Goal: Task Accomplishment & Management: Manage account settings

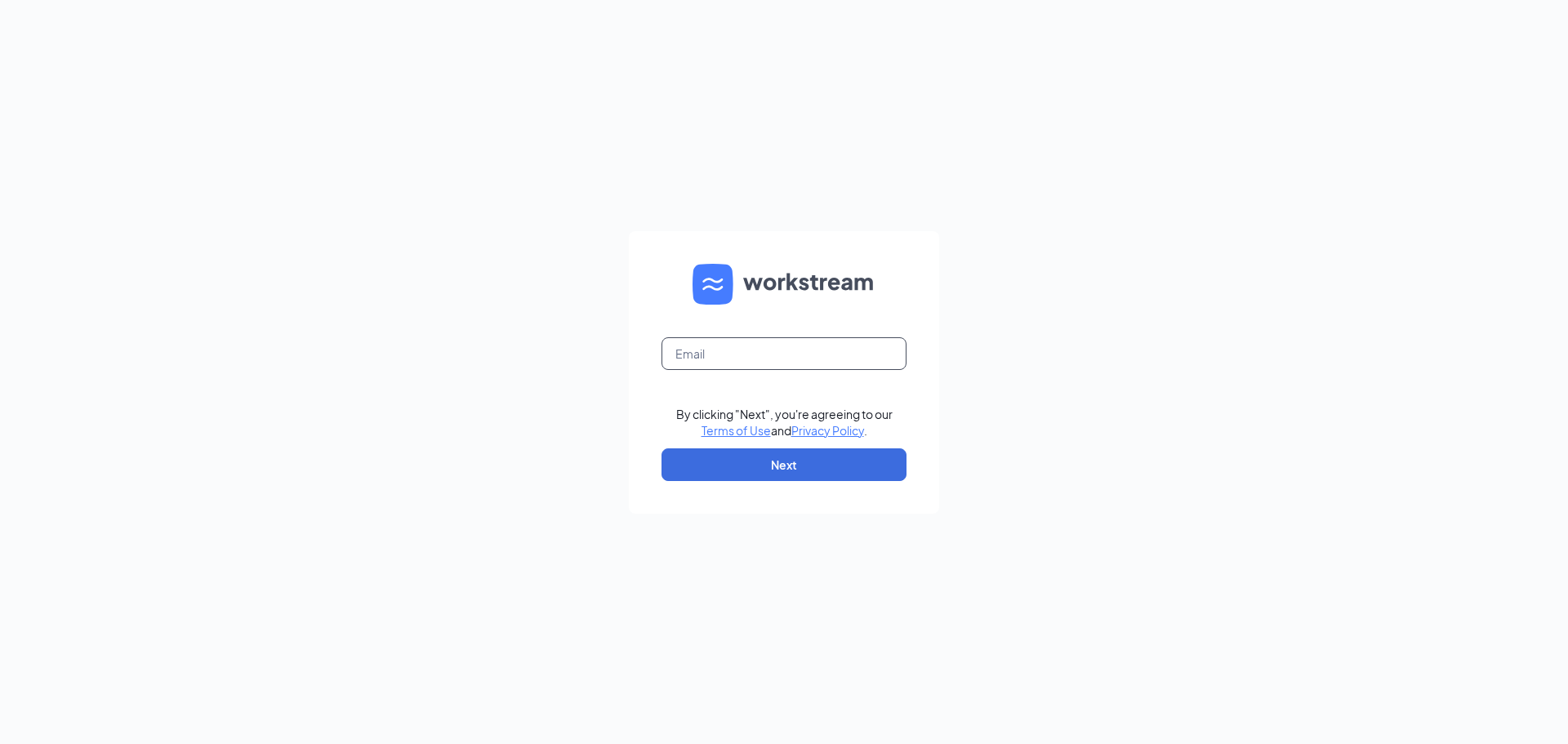
click at [771, 367] on input "text" at bounding box center [784, 354] width 245 height 33
click at [771, 359] on input "text" at bounding box center [784, 354] width 245 height 33
type input "[EMAIL_ADDRESS][DOMAIN_NAME]"
click at [768, 452] on button "Next" at bounding box center [784, 465] width 245 height 33
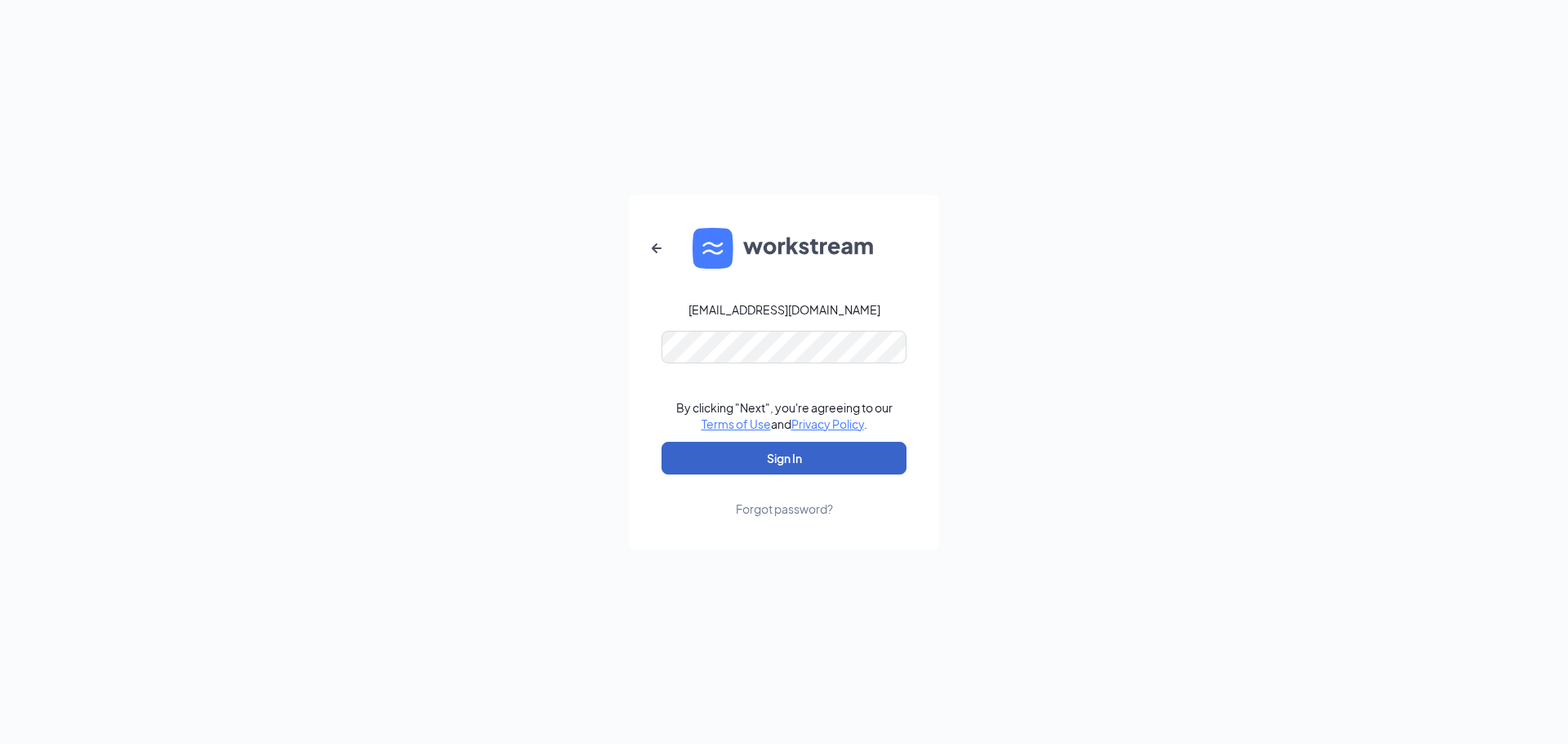
click at [803, 459] on button "Sign In" at bounding box center [784, 458] width 245 height 33
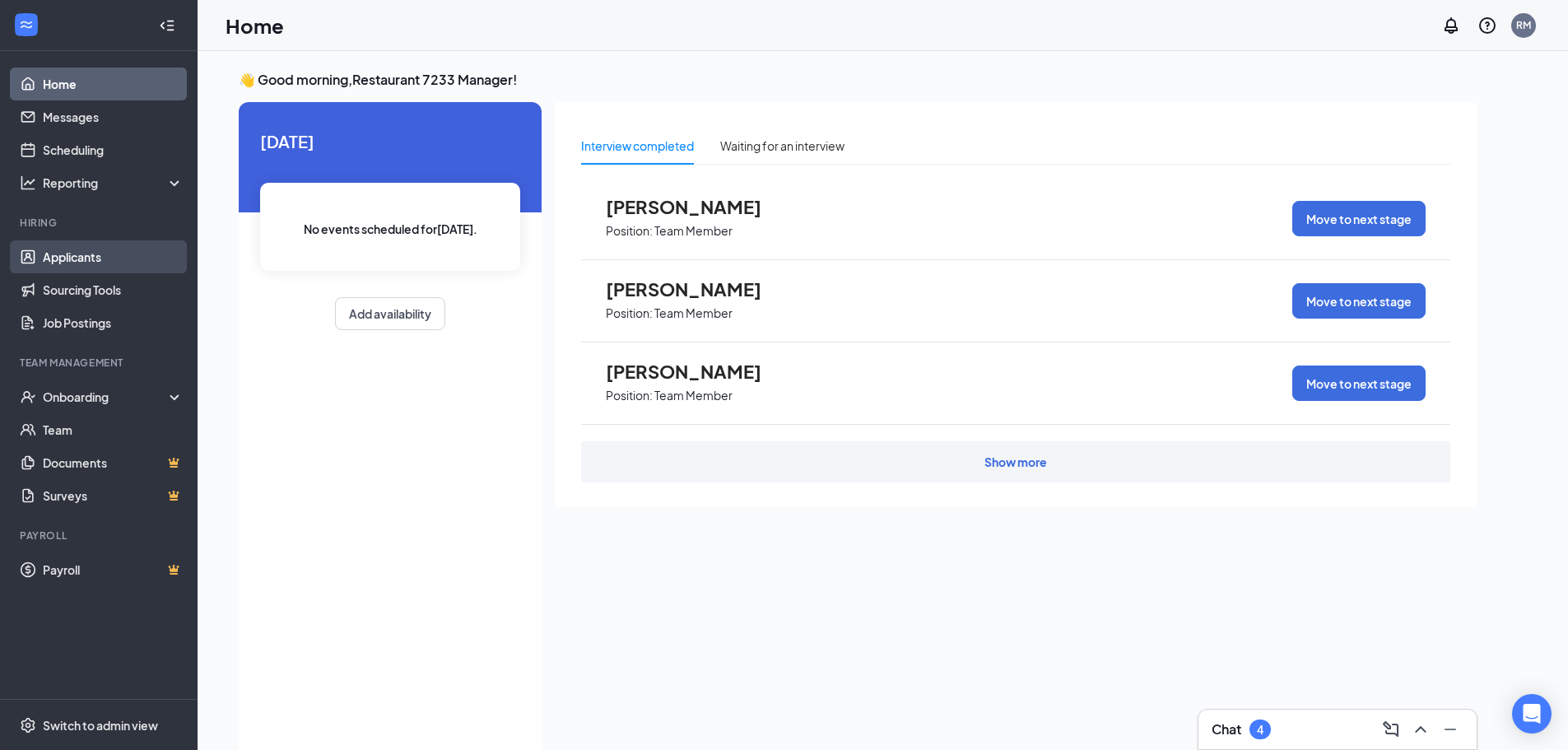
click at [87, 261] on link "Applicants" at bounding box center [114, 258] width 141 height 33
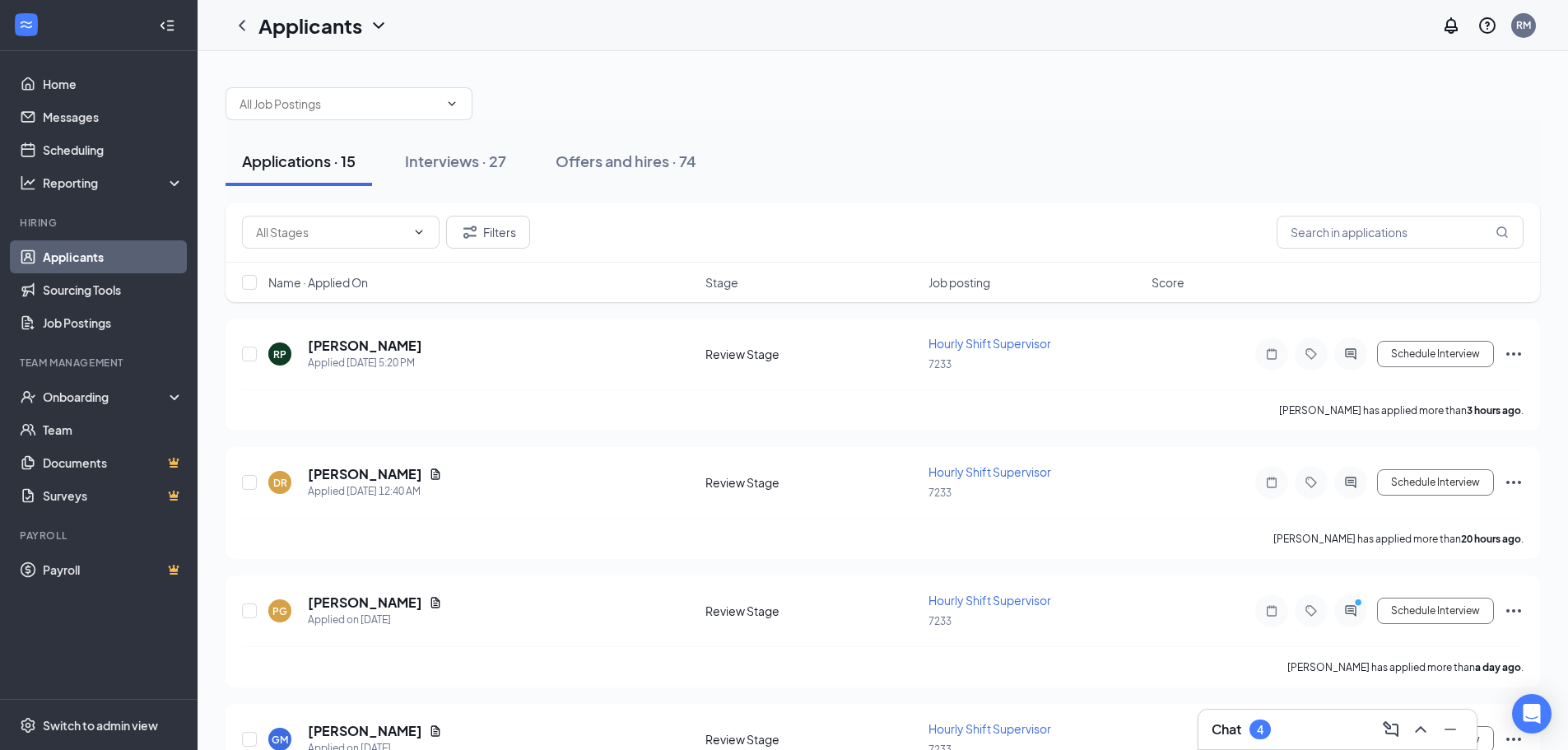
click at [1242, 720] on div "Chat 4" at bounding box center [1241, 729] width 60 height 20
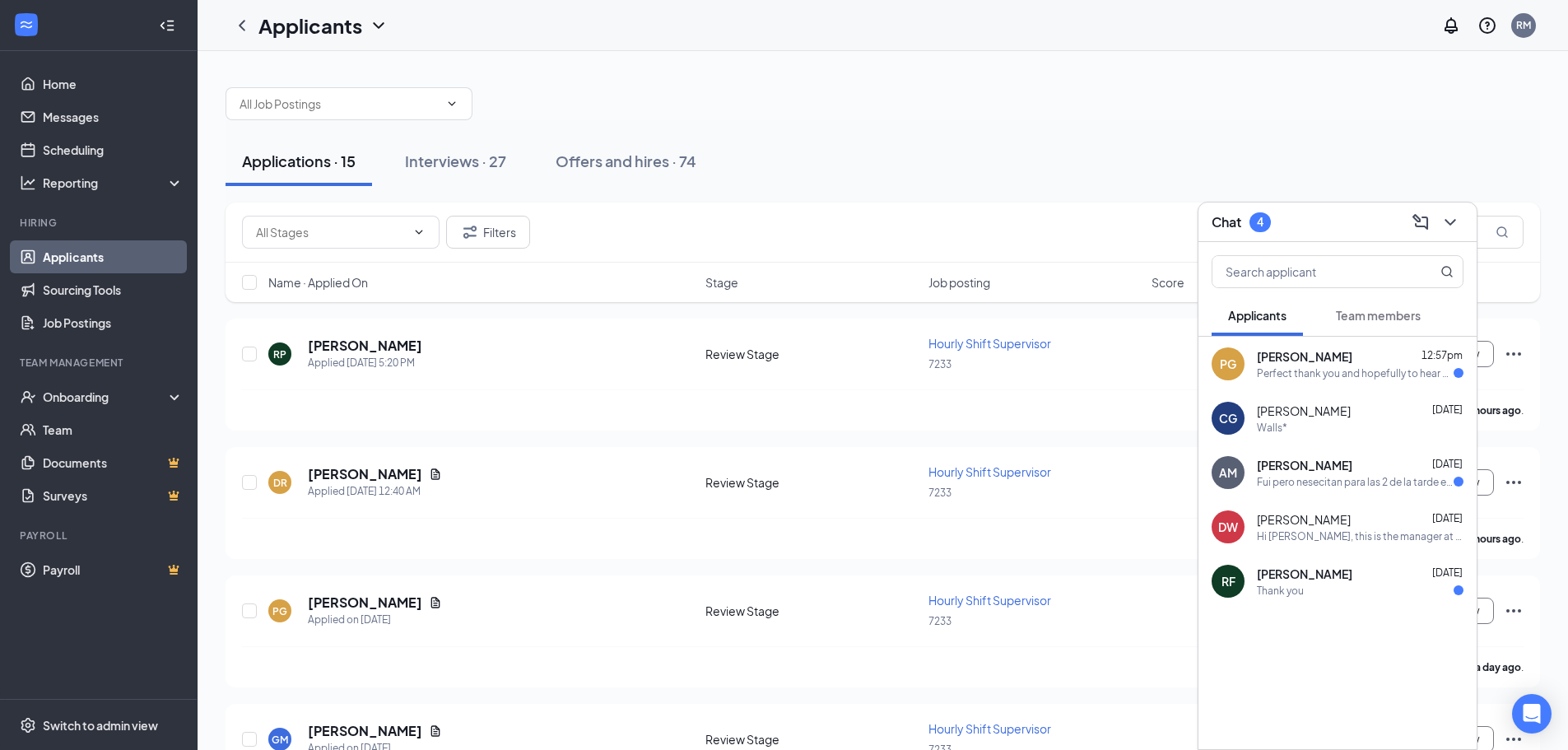
click at [1311, 476] on div "Fui pero nesecitan para las 2 de la tarde estoy disponible 3 y 20" at bounding box center [1355, 482] width 197 height 14
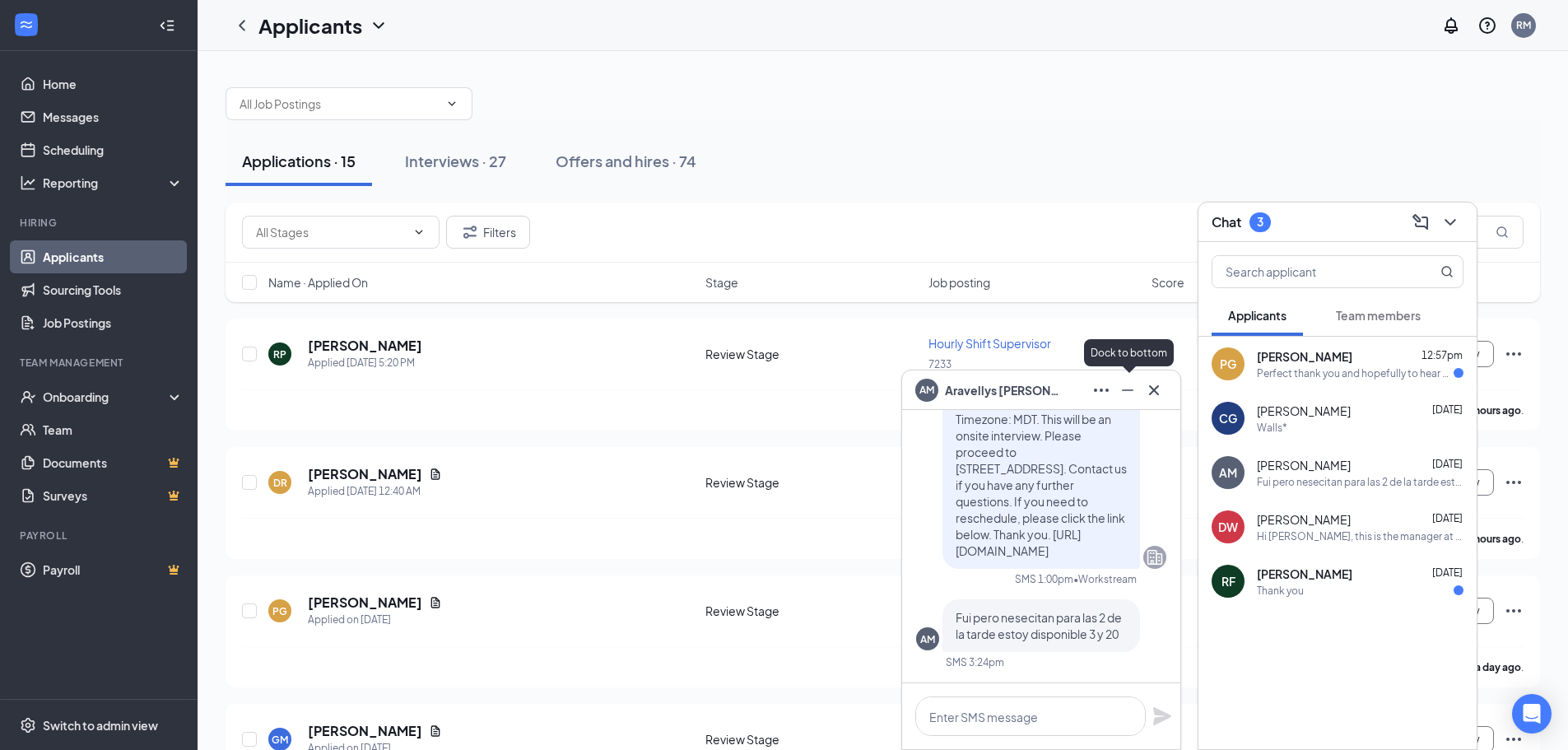
click at [1126, 398] on icon "Minimize" at bounding box center [1128, 391] width 20 height 20
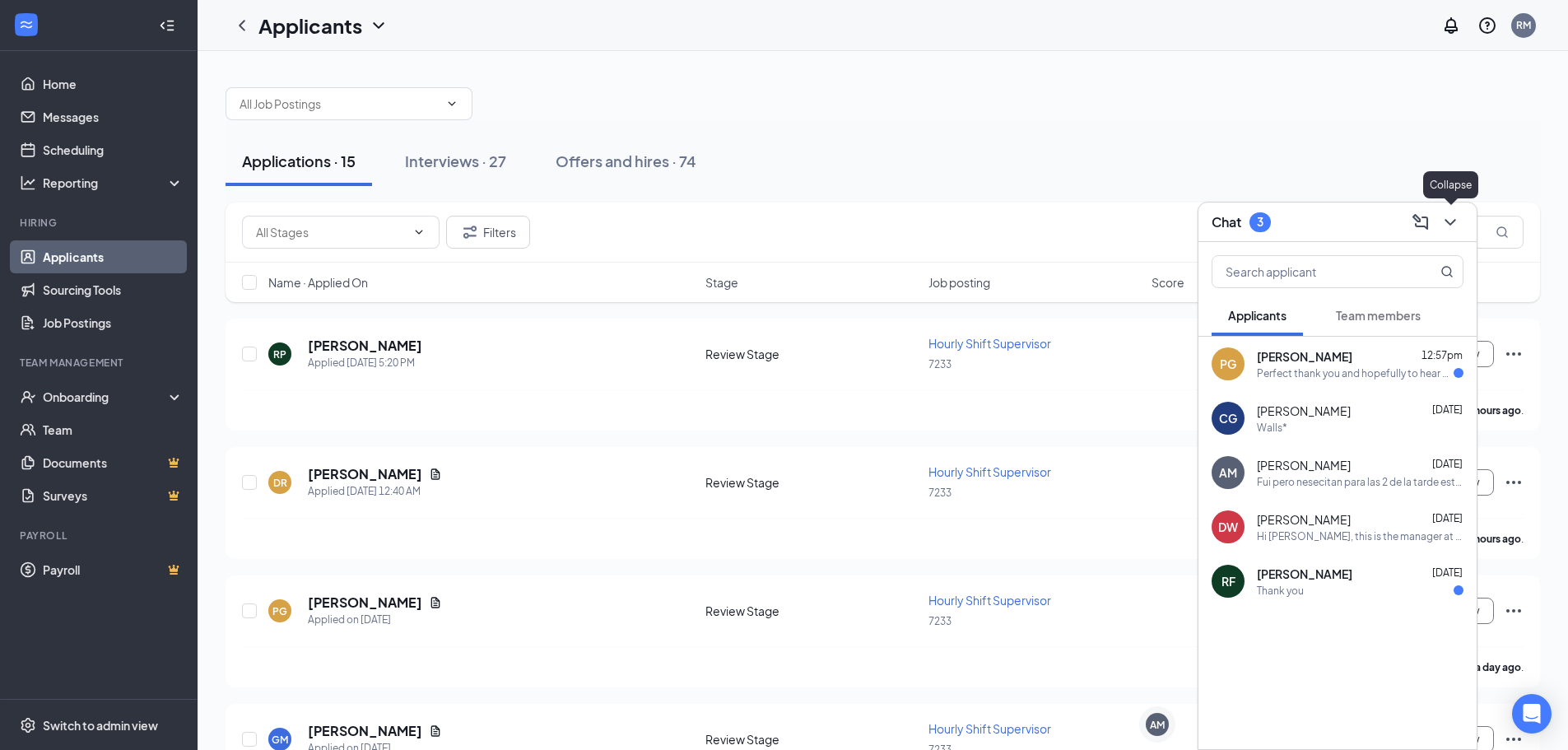
click at [1447, 220] on icon "ChevronDown" at bounding box center [1450, 222] width 11 height 7
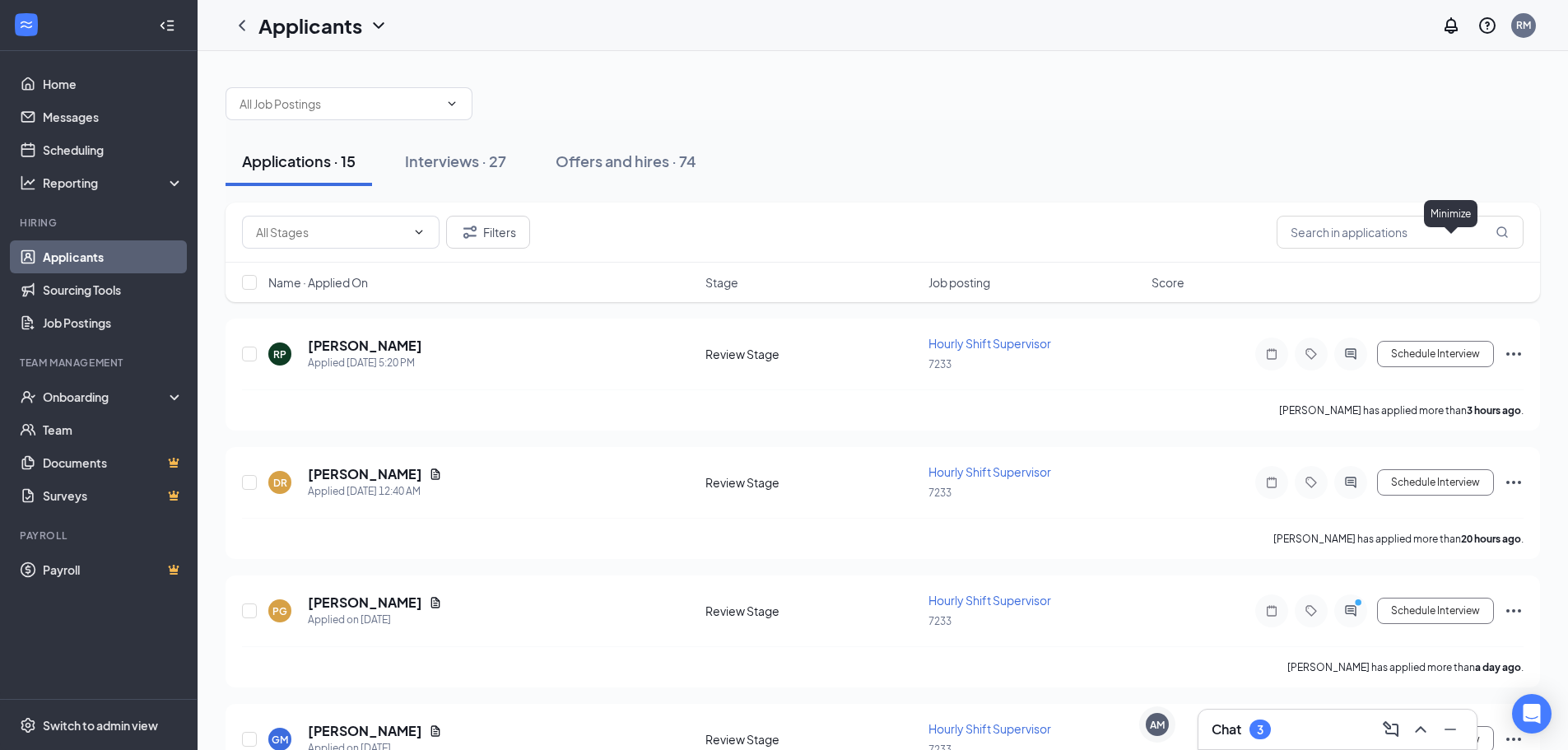
click at [1407, 717] on button at bounding box center [1420, 729] width 26 height 26
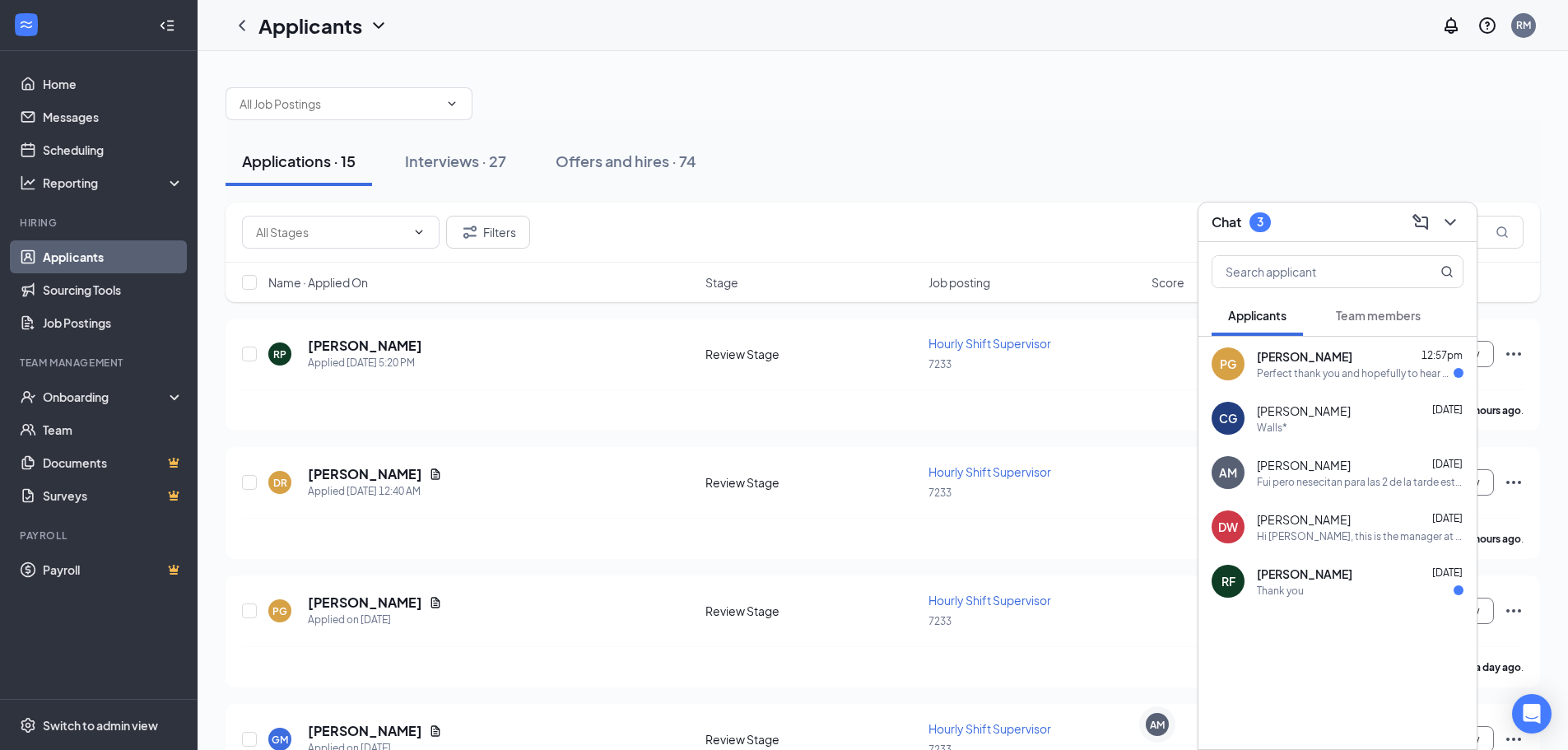
click at [1347, 351] on div "Pablo Guerrero 12:57pm" at bounding box center [1360, 356] width 207 height 17
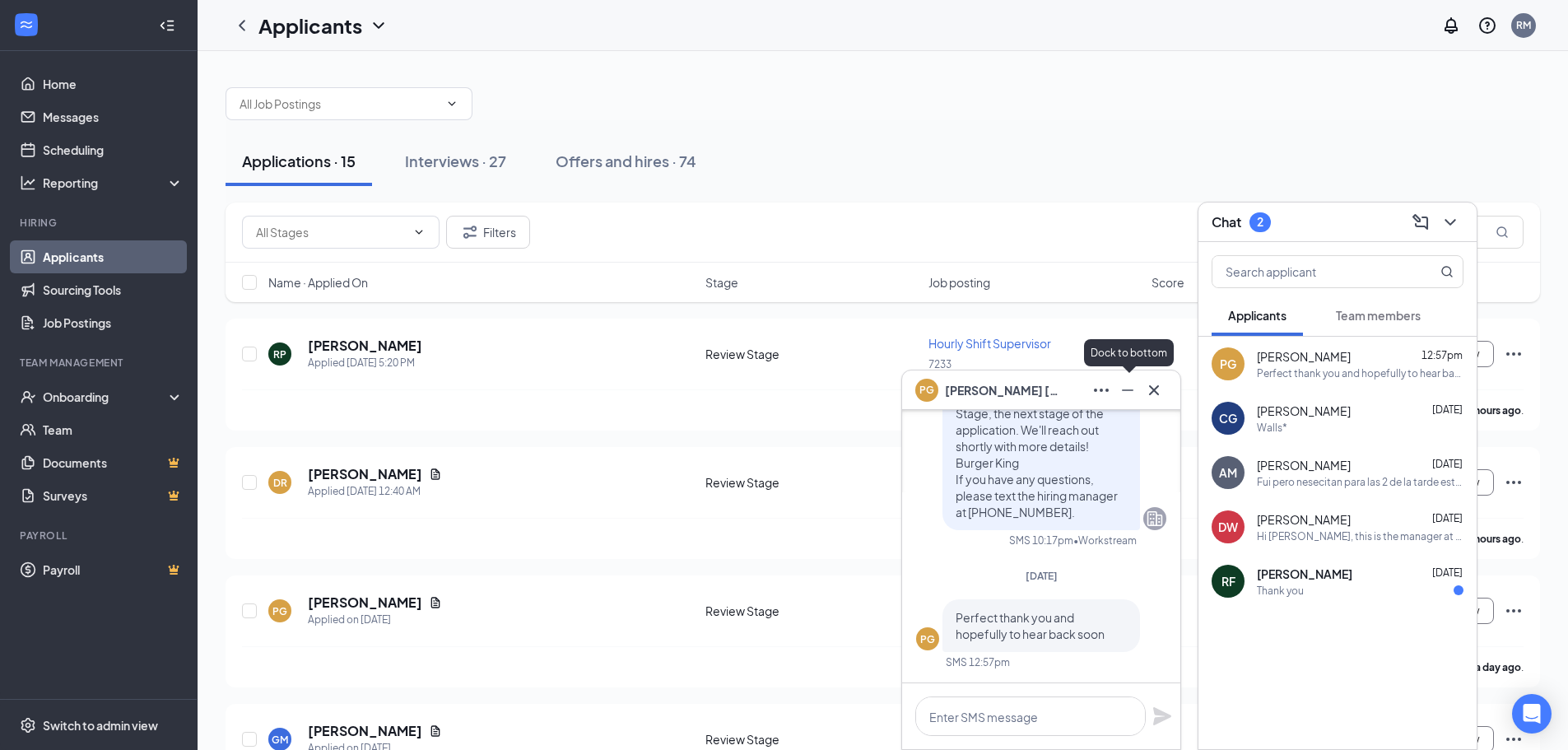
click at [1139, 392] on button at bounding box center [1128, 390] width 26 height 26
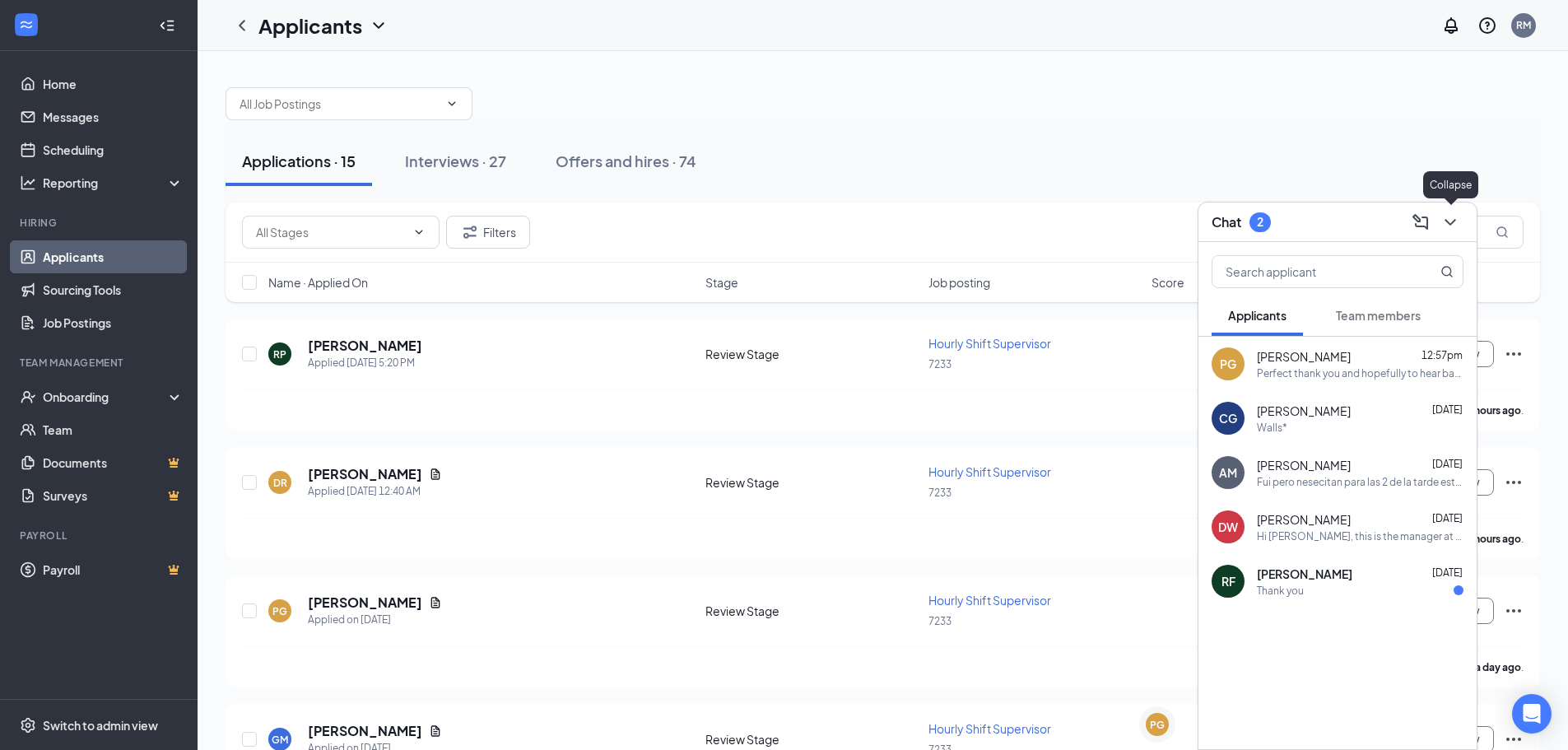
click at [1447, 214] on icon "ChevronDown" at bounding box center [1451, 222] width 20 height 20
